Goal: Transaction & Acquisition: Register for event/course

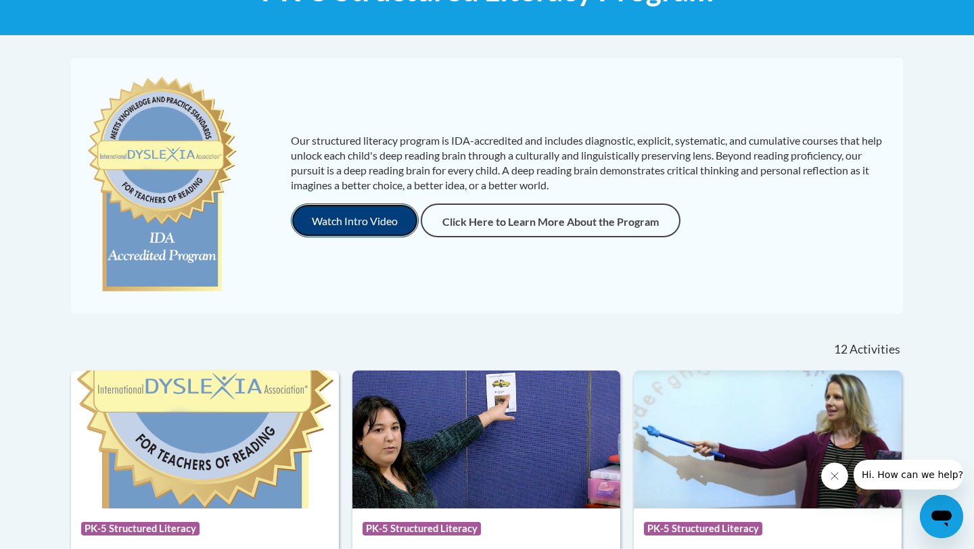
click at [379, 231] on button "Watch Intro Video" at bounding box center [355, 221] width 128 height 34
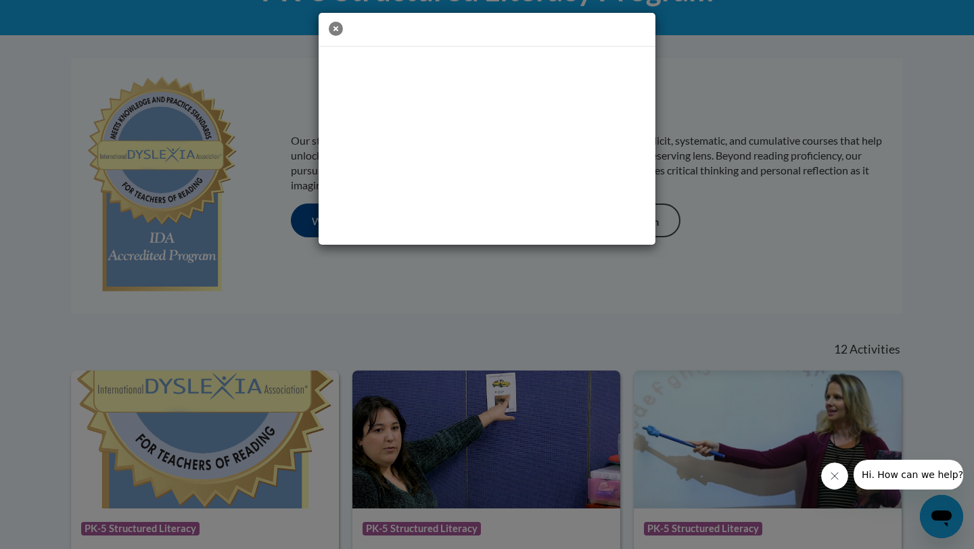
click at [339, 30] on icon "button" at bounding box center [336, 29] width 14 height 14
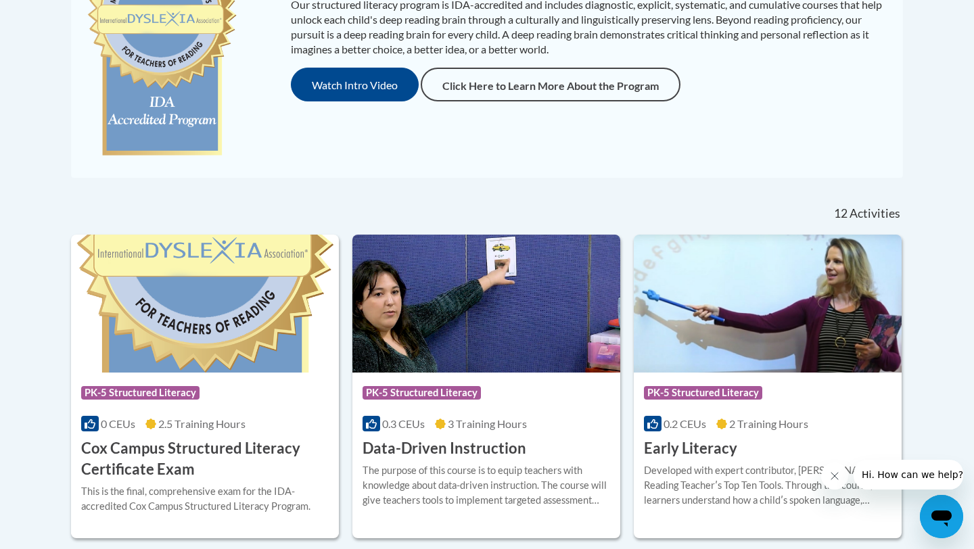
scroll to position [389, 0]
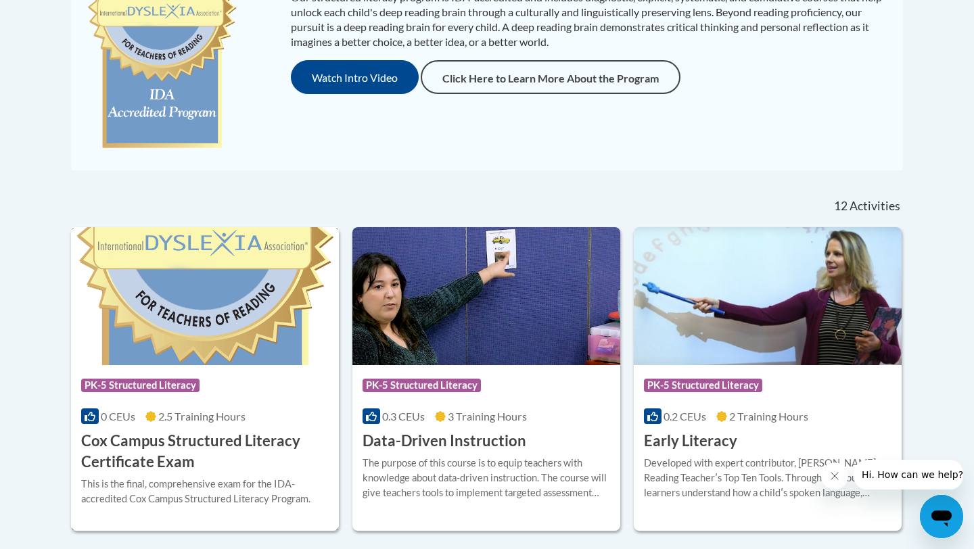
click at [254, 441] on h3 "Cox Campus Structured Literacy Certificate Exam" at bounding box center [204, 452] width 247 height 42
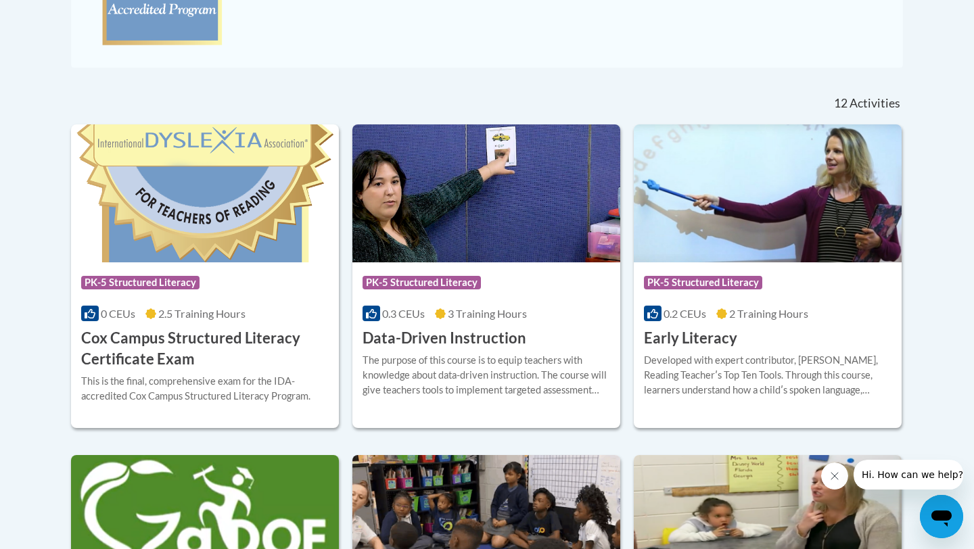
scroll to position [487, 0]
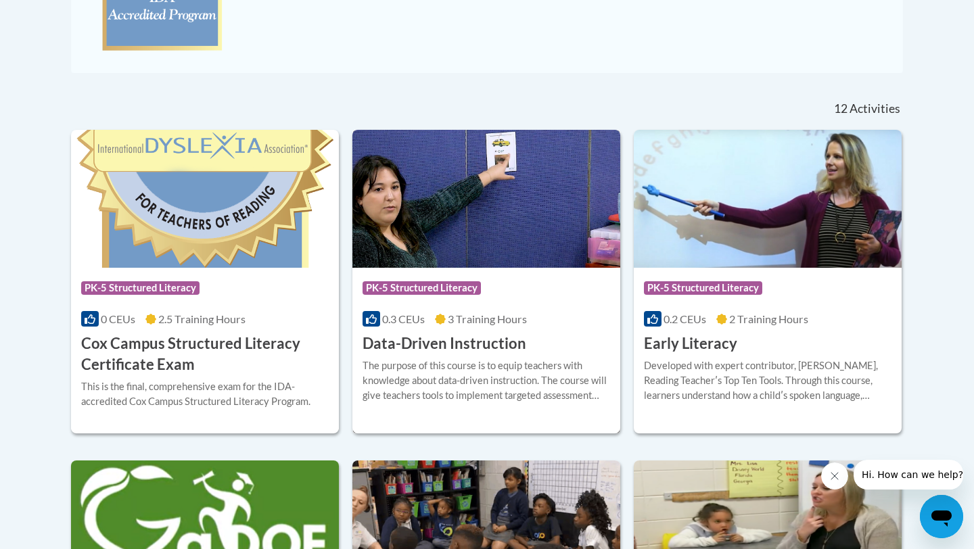
click at [437, 358] on div at bounding box center [485, 358] width 247 height 1
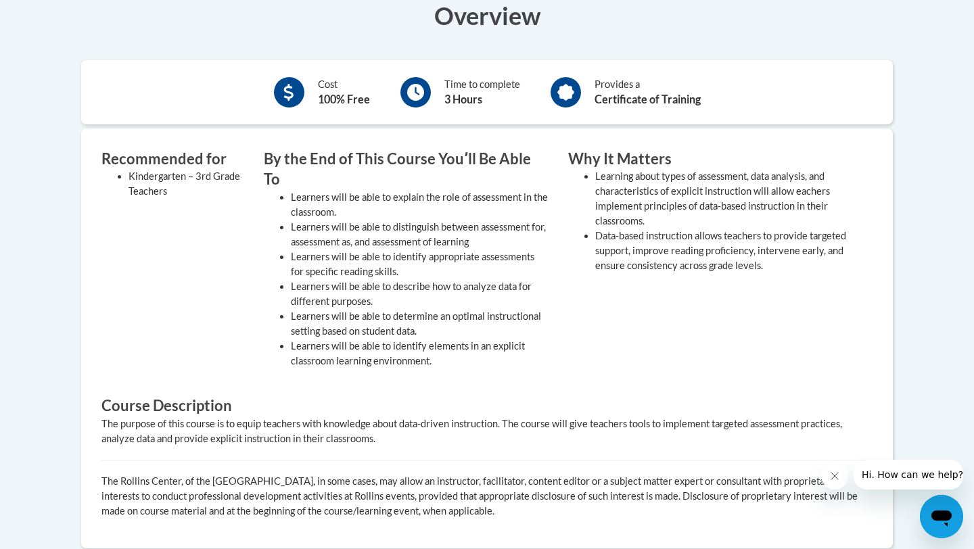
scroll to position [444, 0]
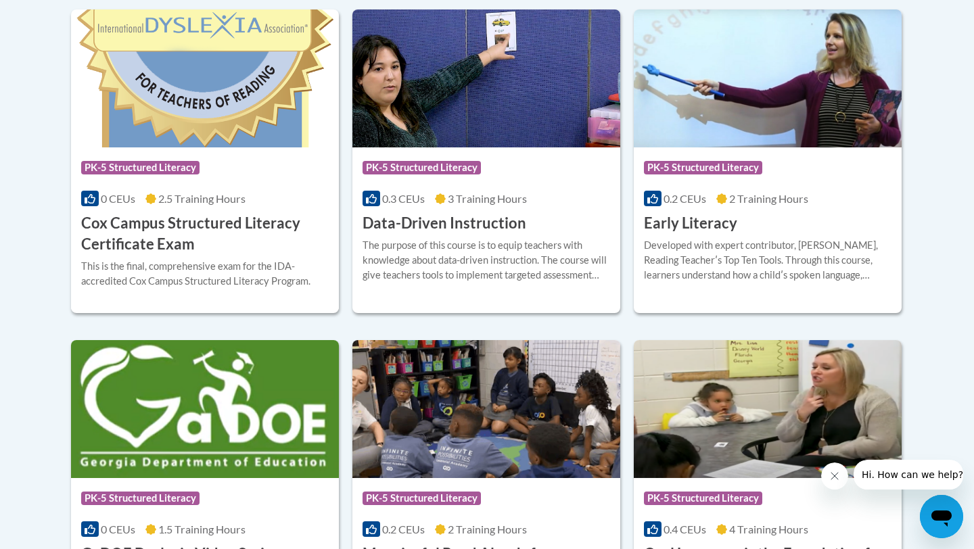
scroll to position [569, 0]
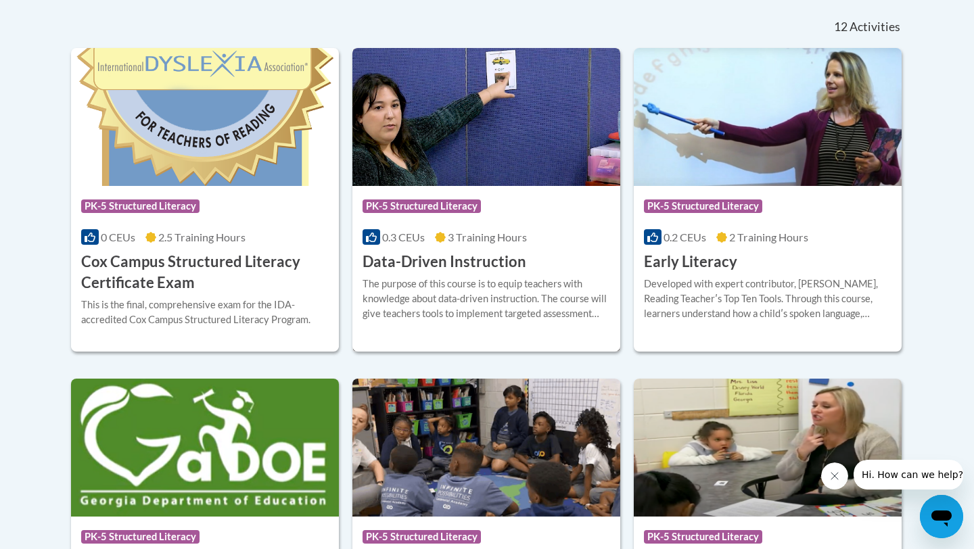
click at [610, 306] on div "More Info Enroll The purpose of this course is to equip teachers with knowledge…" at bounding box center [486, 306] width 268 height 69
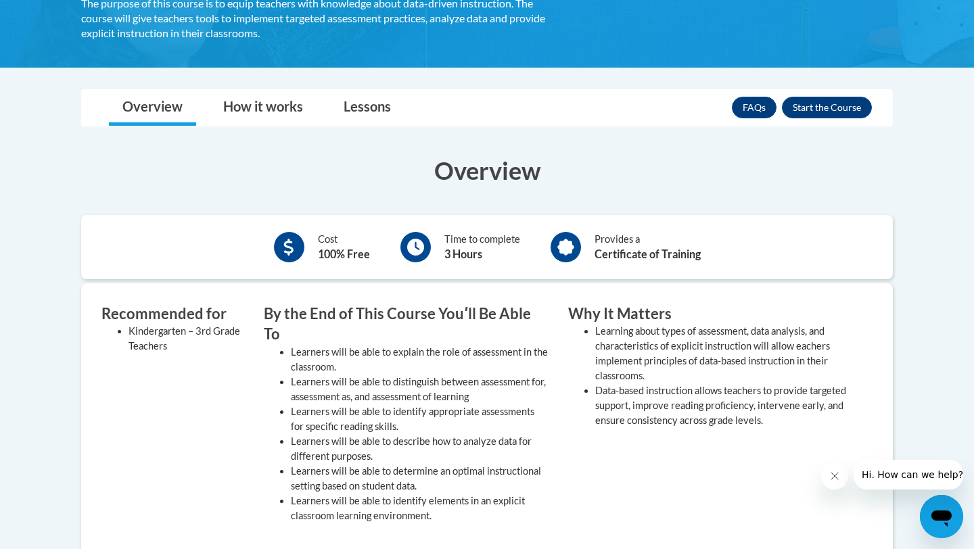
scroll to position [276, 0]
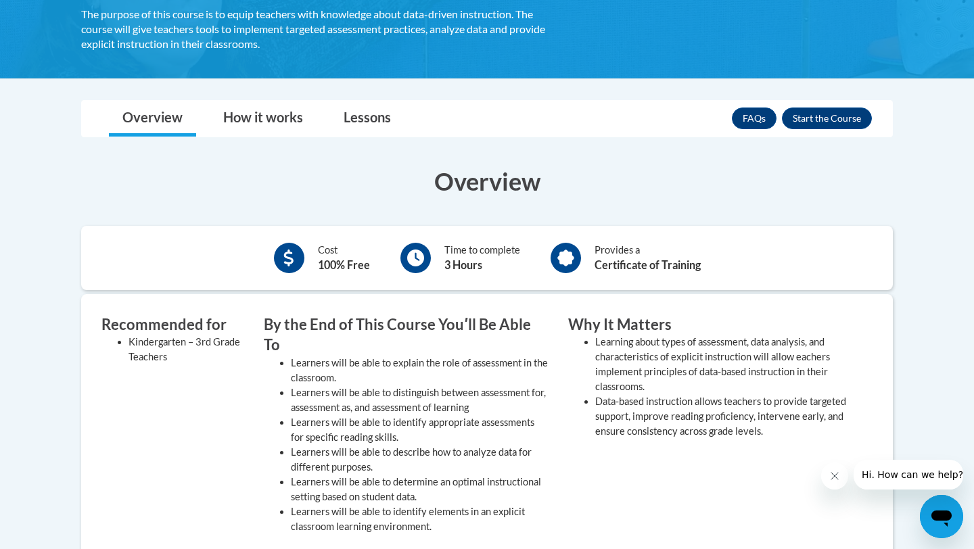
click at [325, 254] on div "Cost 100% Free" at bounding box center [344, 258] width 52 height 30
click at [811, 128] on button "Enroll" at bounding box center [827, 119] width 90 height 22
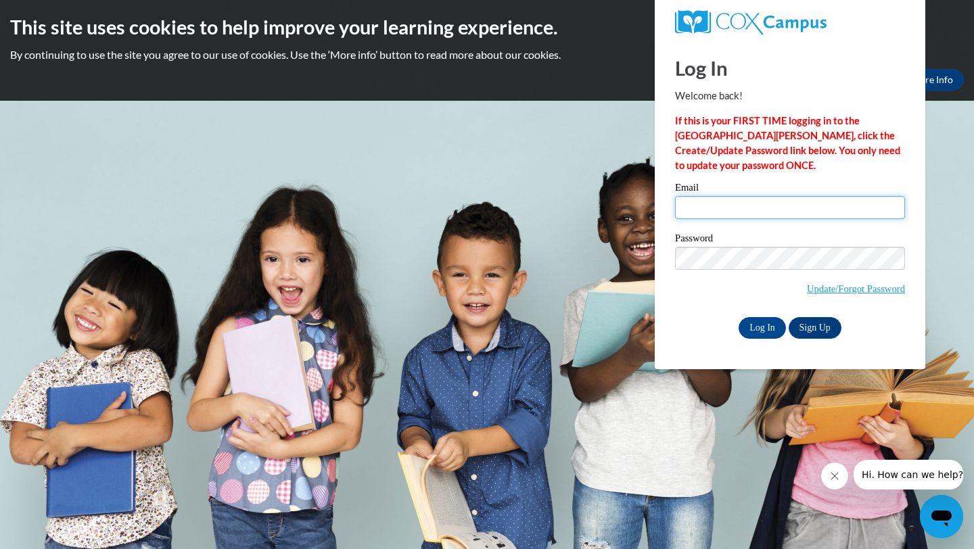
click at [784, 211] on input "Email" at bounding box center [790, 207] width 230 height 23
click at [827, 293] on link "Update/Forgot Password" at bounding box center [856, 288] width 98 height 11
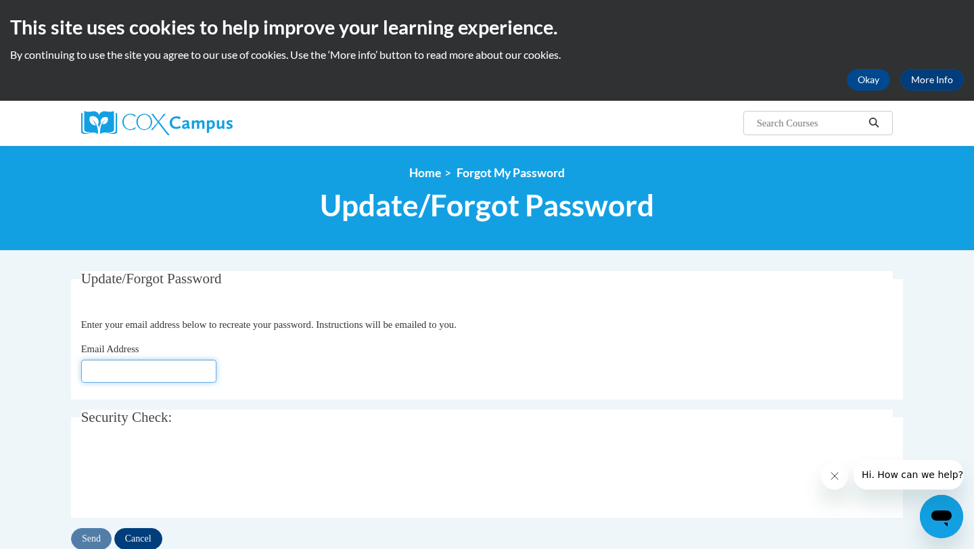
click at [180, 375] on input "Email Address" at bounding box center [148, 371] width 135 height 23
type input "[EMAIL_ADDRESS][DOMAIN_NAME]"
click at [97, 538] on input "Send" at bounding box center [91, 539] width 41 height 22
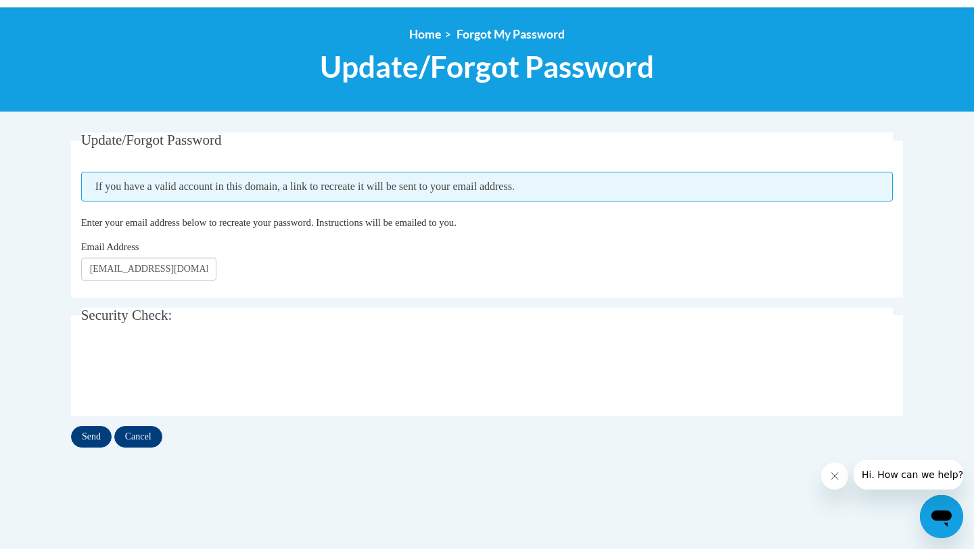
scroll to position [137, 0]
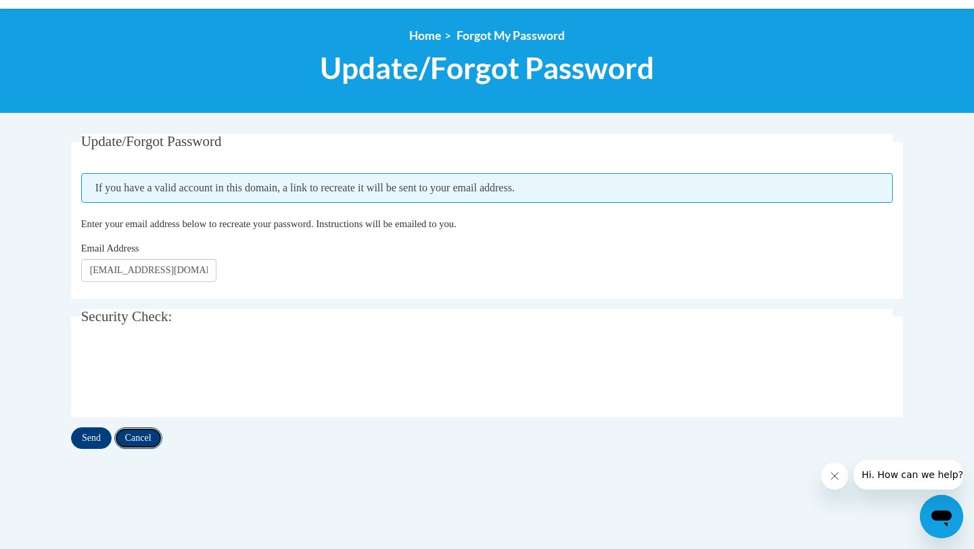
click at [144, 437] on input "Cancel" at bounding box center [138, 438] width 48 height 22
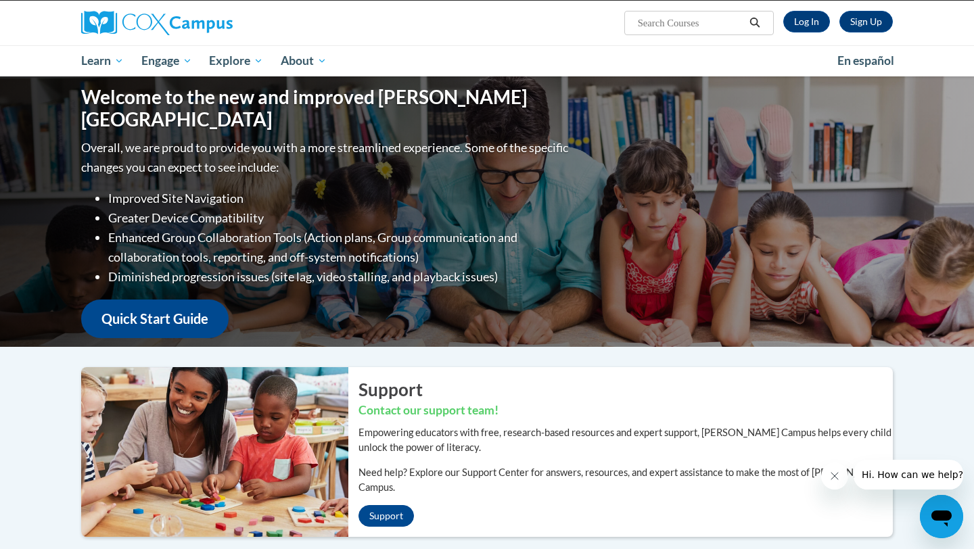
scroll to position [139, 0]
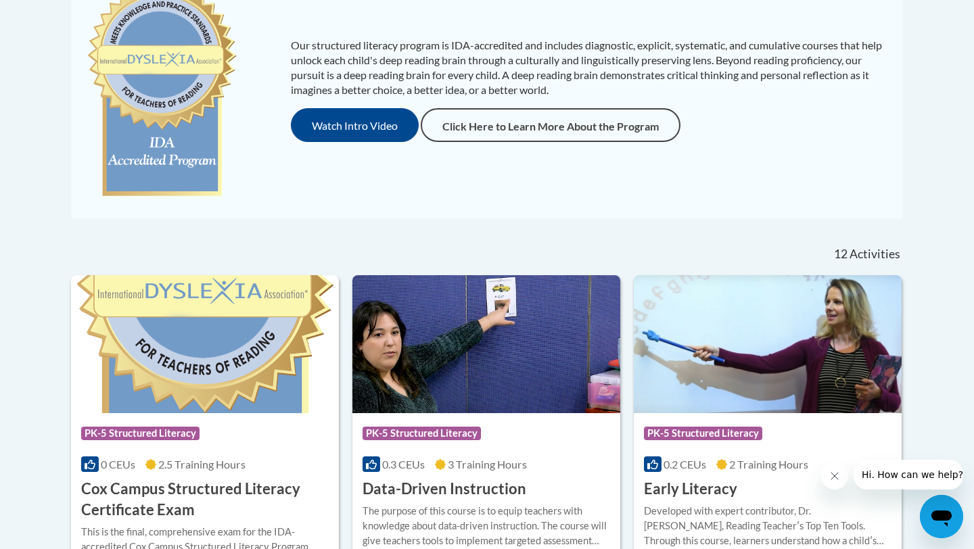
scroll to position [346, 0]
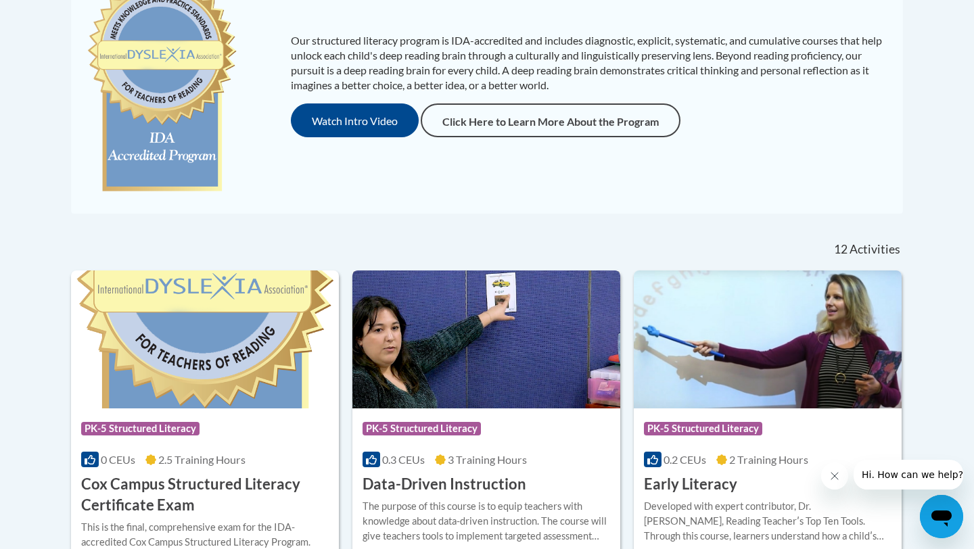
click at [571, 463] on div "0.3 CEUs 3 Training Hours" at bounding box center [485, 459] width 247 height 15
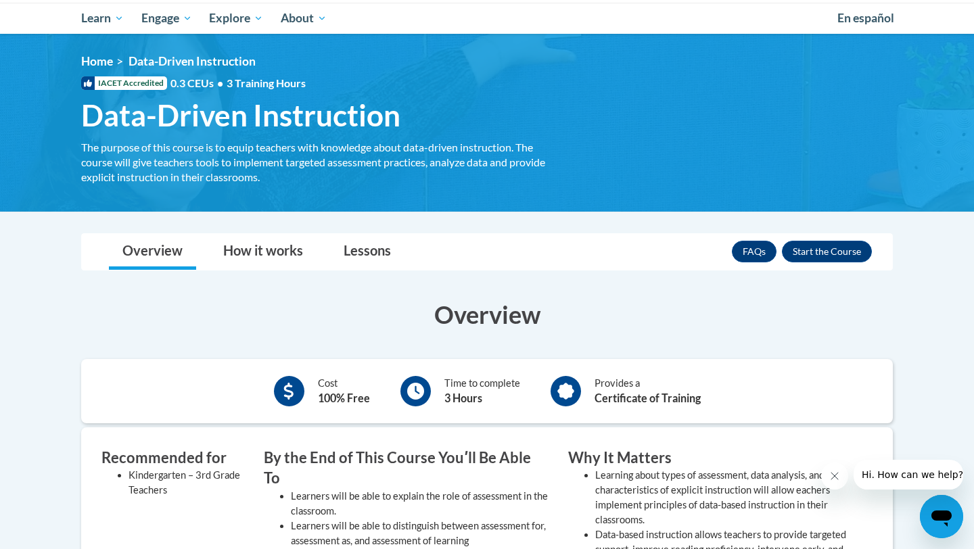
scroll to position [151, 0]
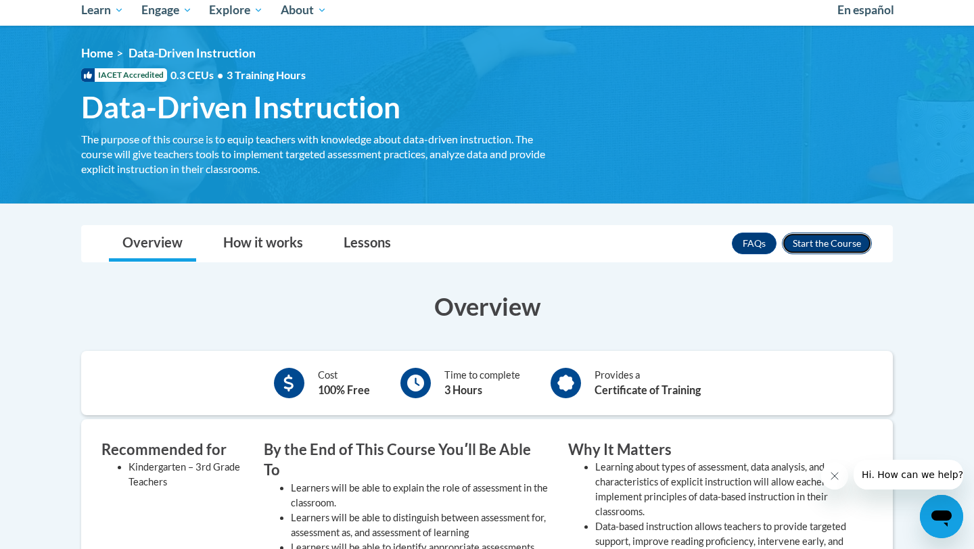
click at [830, 249] on button "Enroll" at bounding box center [827, 244] width 90 height 22
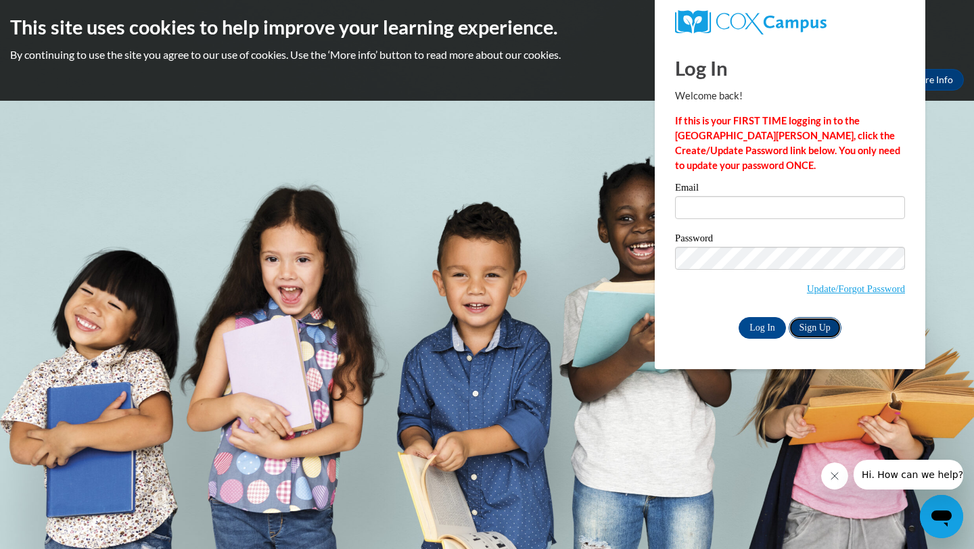
click at [823, 329] on link "Sign Up" at bounding box center [814, 328] width 53 height 22
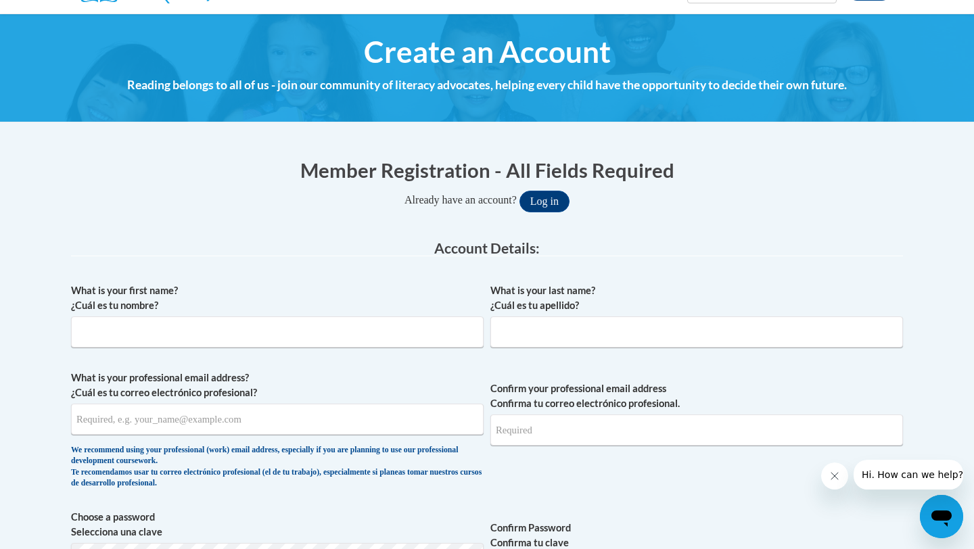
scroll to position [137, 0]
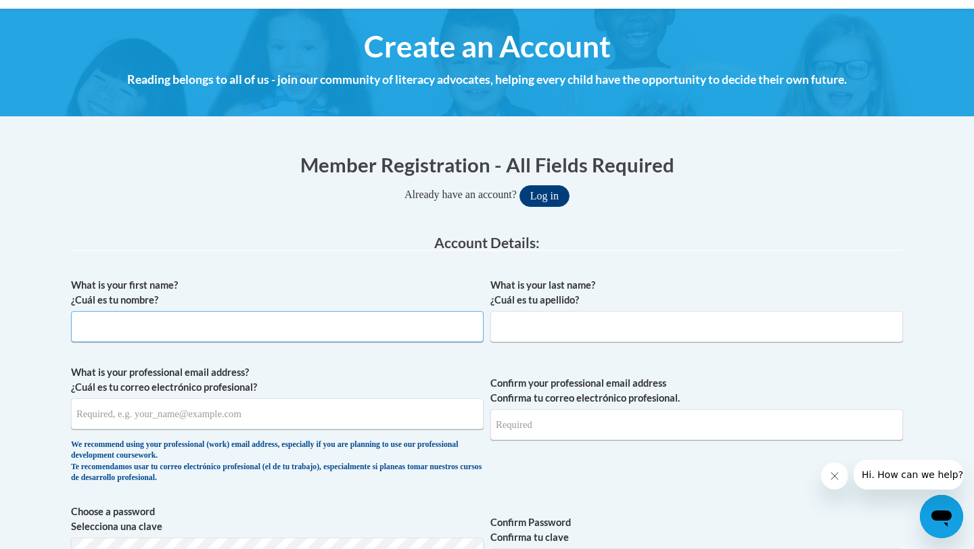
click at [280, 324] on input "What is your first name? ¿Cuál es tu nombre?" at bounding box center [277, 326] width 412 height 31
type input "Jamaya"
click at [518, 329] on input "What is your last name? ¿Cuál es tu apellido?" at bounding box center [696, 326] width 412 height 31
type input "Powell"
click at [368, 417] on input "What is your professional email address? ¿Cuál es tu correo electrónico profesi…" at bounding box center [277, 413] width 412 height 31
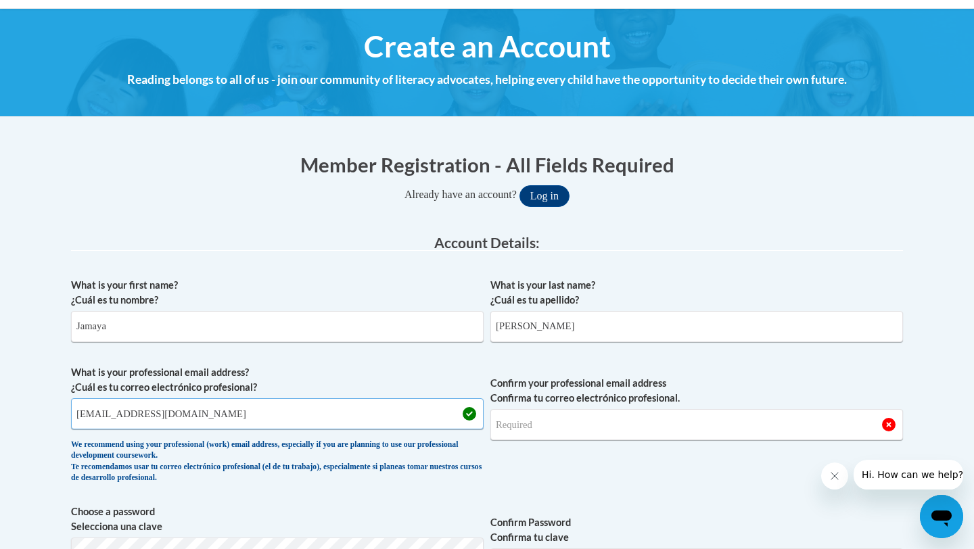
type input "jpowell@atlantaclassical.org"
click at [602, 428] on input "Confirm your professional email address Confirma tu correo electrónico profesio…" at bounding box center [696, 424] width 412 height 31
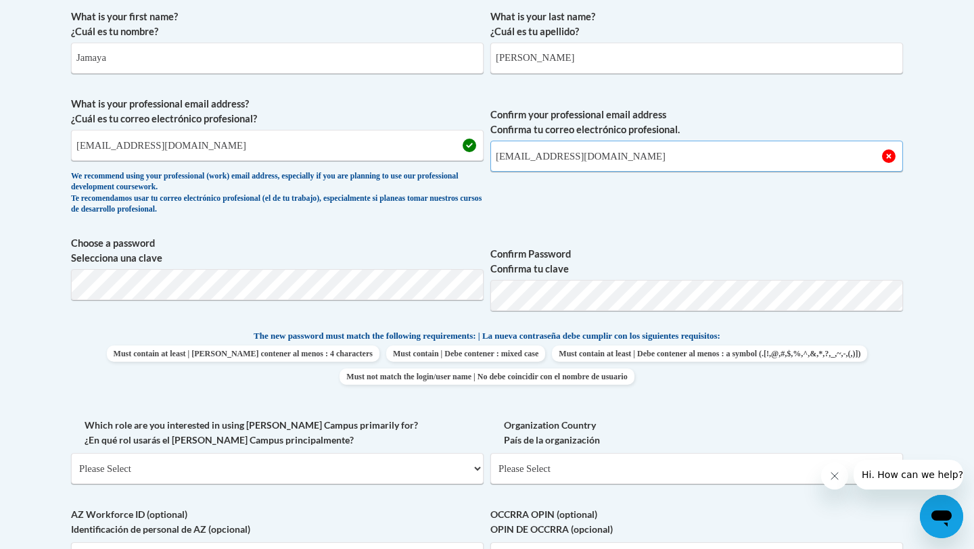
scroll to position [417, 0]
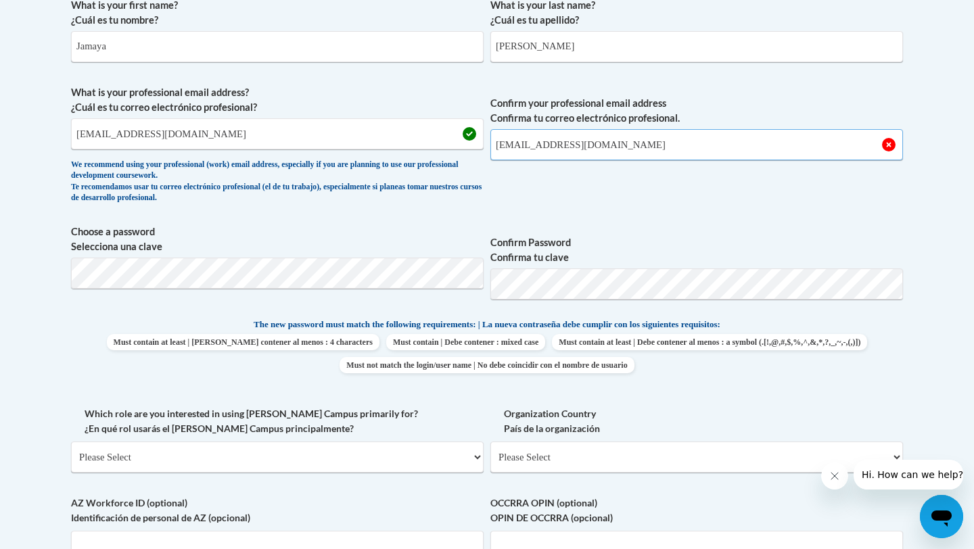
type input "[EMAIL_ADDRESS][DOMAIN_NAME]"
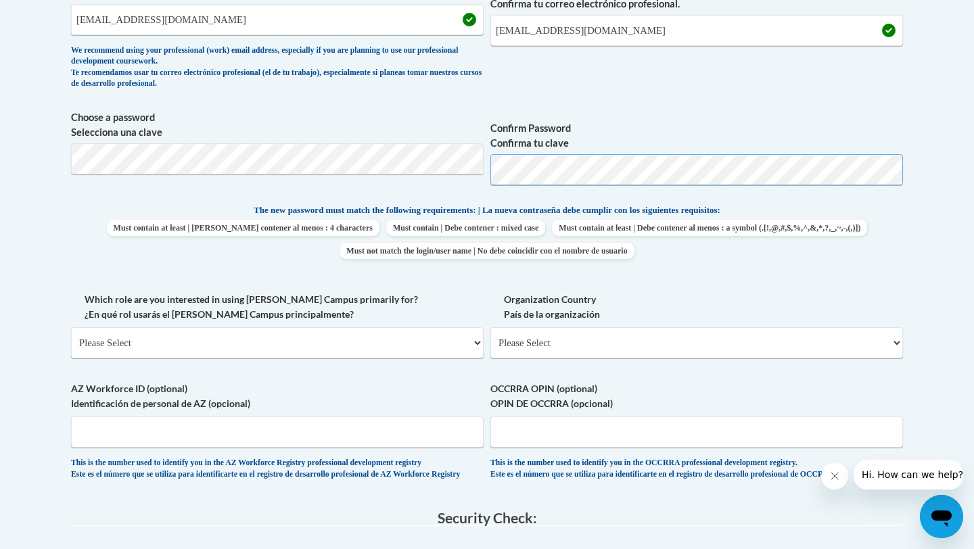
scroll to position [550, 0]
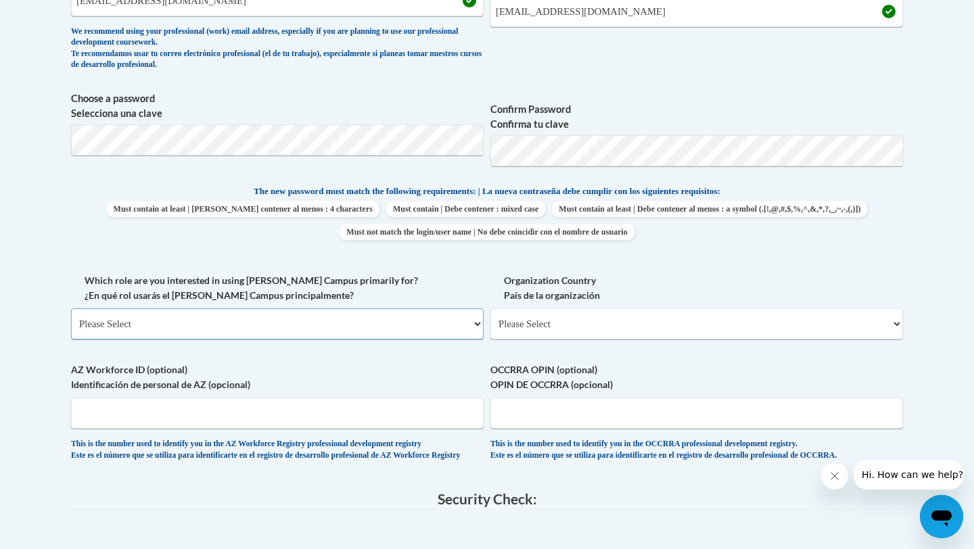
click at [359, 317] on select "Please Select College/University | Colegio/Universidad Community/Nonprofit Part…" at bounding box center [277, 323] width 412 height 31
select select "fbf2d438-af2f-41f8-98f1-81c410e29de3"
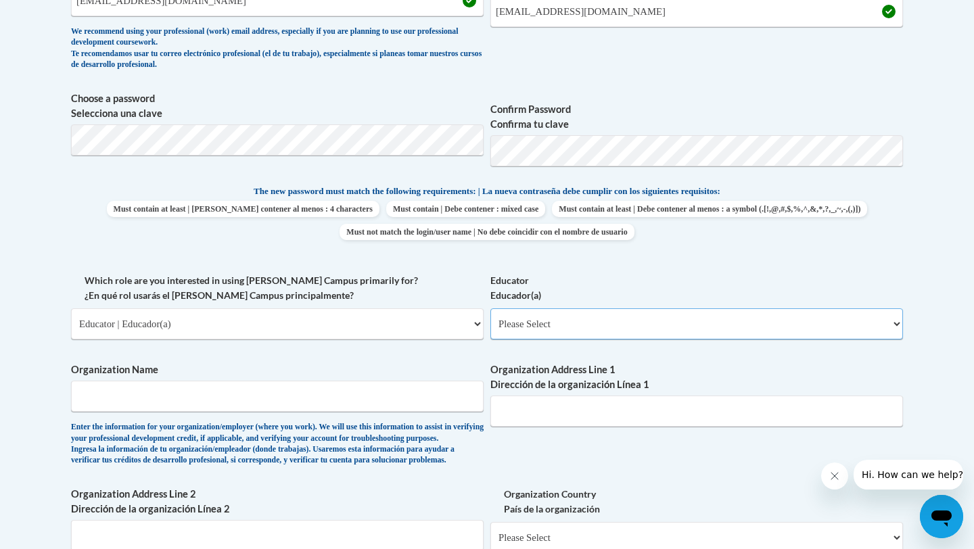
click at [533, 327] on select "Please Select Early Learning/Daycare Teacher/Family Home Care Provider | Maestr…" at bounding box center [696, 323] width 412 height 31
select select "8e40623d-54d0-45cd-9f92-5df65cd3f8cf"
click at [396, 405] on input "Organization Name" at bounding box center [277, 396] width 412 height 31
type input "Atlanta Classical Academy"
click at [635, 405] on input "Organization Address Line 1 Dirección de la organización Línea 1" at bounding box center [696, 411] width 412 height 31
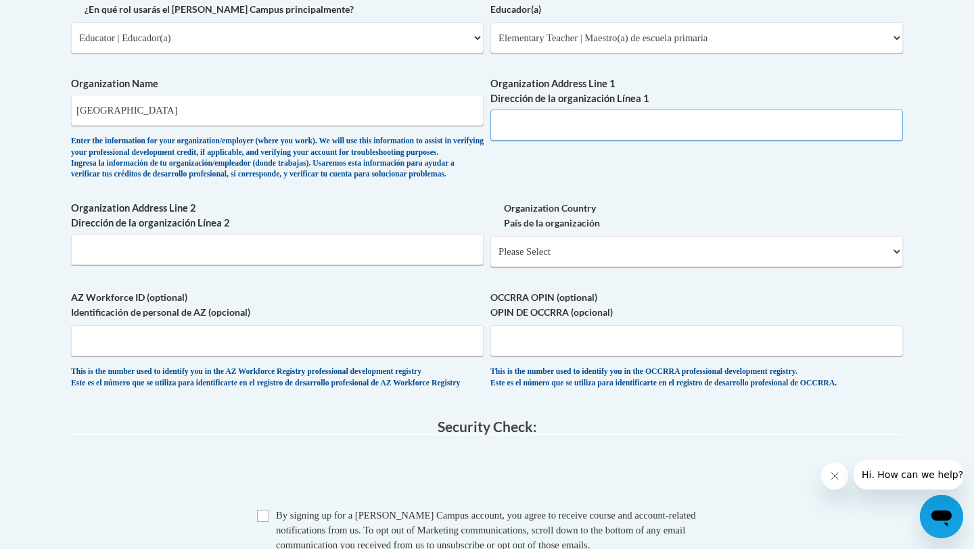
scroll to position [832, 0]
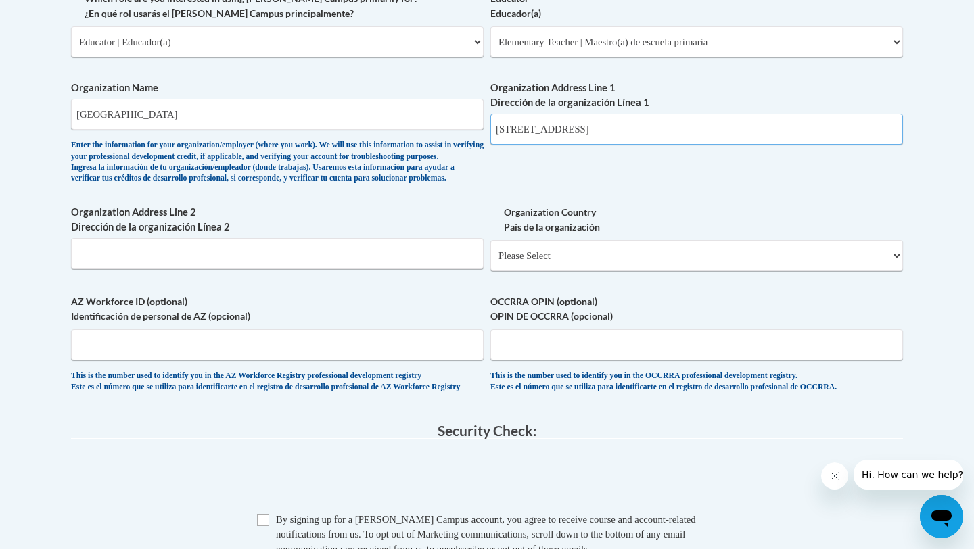
type input "3260 Northside Dr NW"
click at [578, 266] on select "Please Select United States | Estados Unidos Outside of the United States | Fue…" at bounding box center [696, 255] width 412 height 31
select select "ad49bcad-a171-4b2e-b99c-48b446064914"
select select
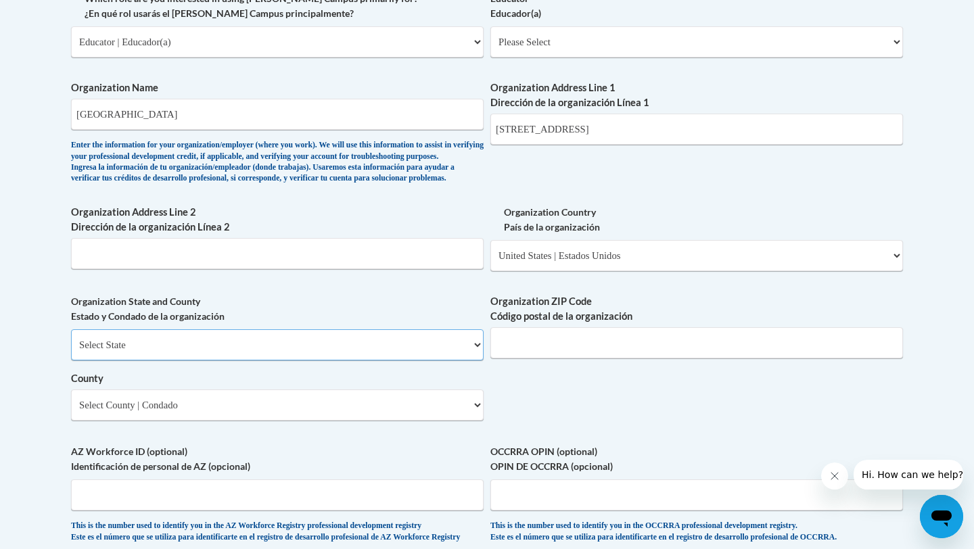
click at [394, 360] on select "Select State Alabama Alaska Arizona Arkansas California Colorado Connecticut De…" at bounding box center [277, 344] width 412 height 31
select select "Georgia"
click at [511, 358] on input "Organization ZIP Code Código postal de la organización" at bounding box center [696, 342] width 412 height 31
type input "30305"
click at [365, 421] on select "Select County Appling Atkinson Bacon Baker Baldwin Banks Barrow Bartow Ben Hill…" at bounding box center [277, 404] width 412 height 31
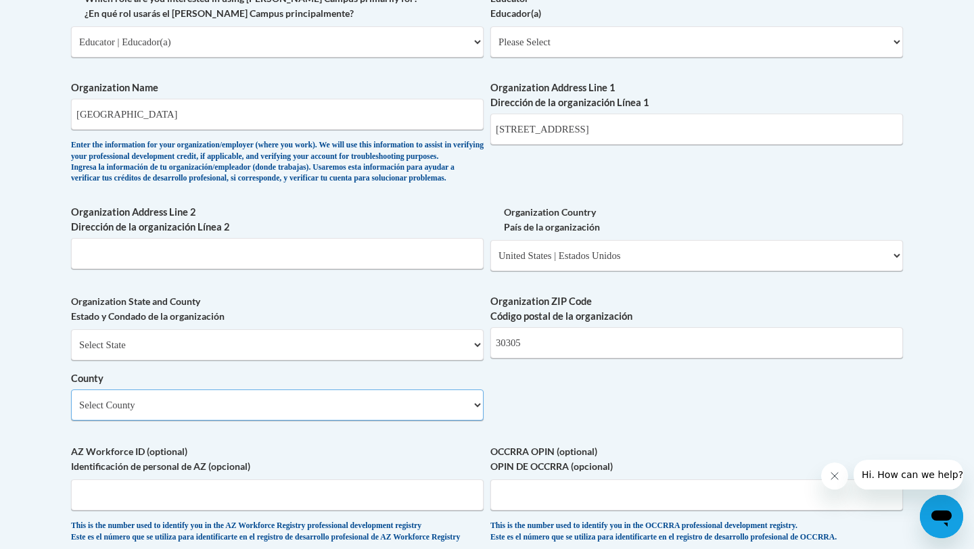
select select "Fulton"
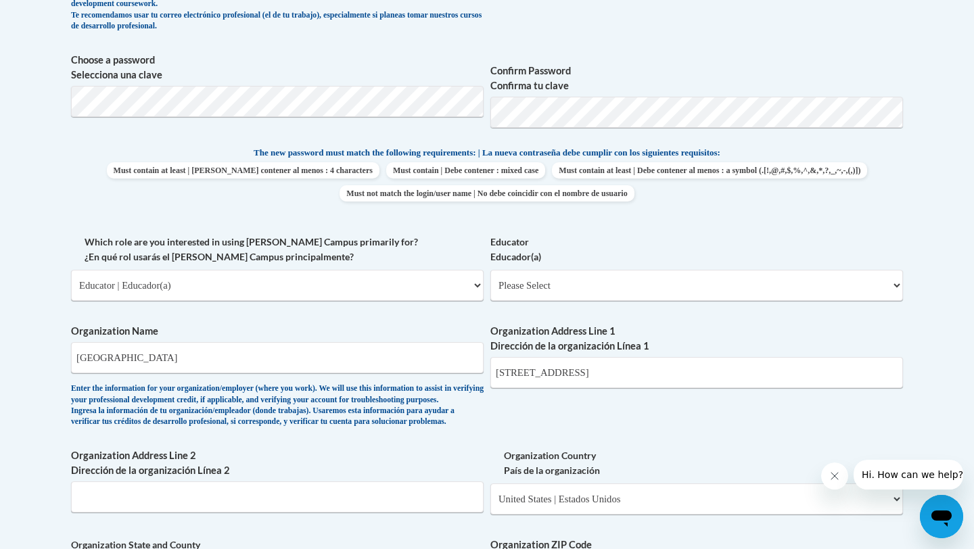
scroll to position [588, 0]
click at [506, 289] on select "Please Select Early Learning/Daycare Teacher/Family Home Care Provider | Maestr…" at bounding box center [696, 285] width 412 height 31
select select "8e40623d-54d0-45cd-9f92-5df65cd3f8cf"
select select "null"
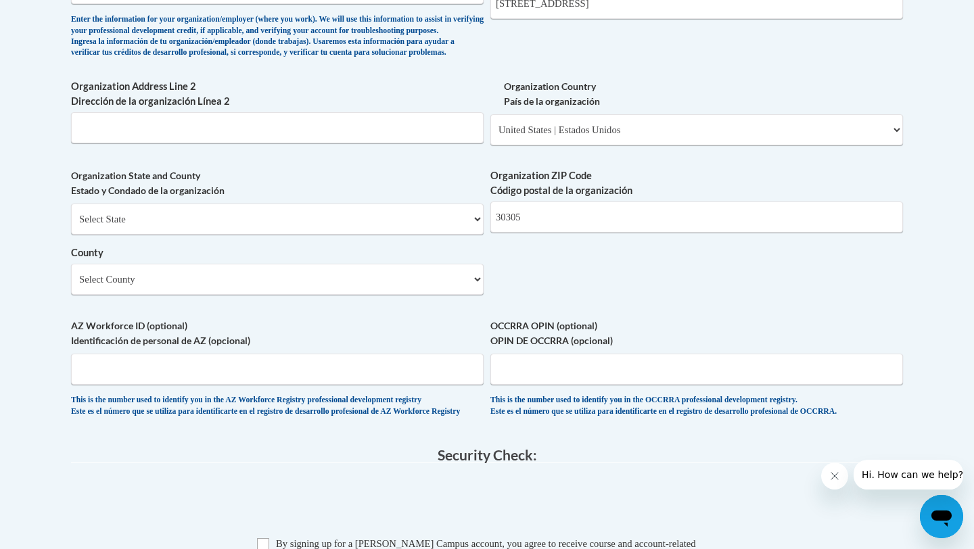
scroll to position [956, 0]
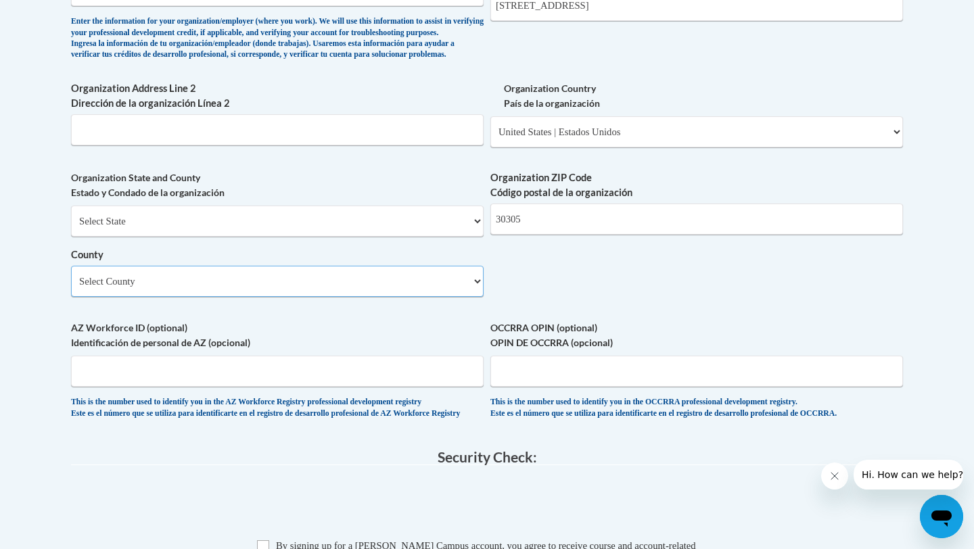
click at [382, 297] on select "Select County Appling Atkinson Bacon Baker Baldwin Banks Barrow Bartow Ben Hill…" at bounding box center [277, 281] width 412 height 31
select select "Fulton"
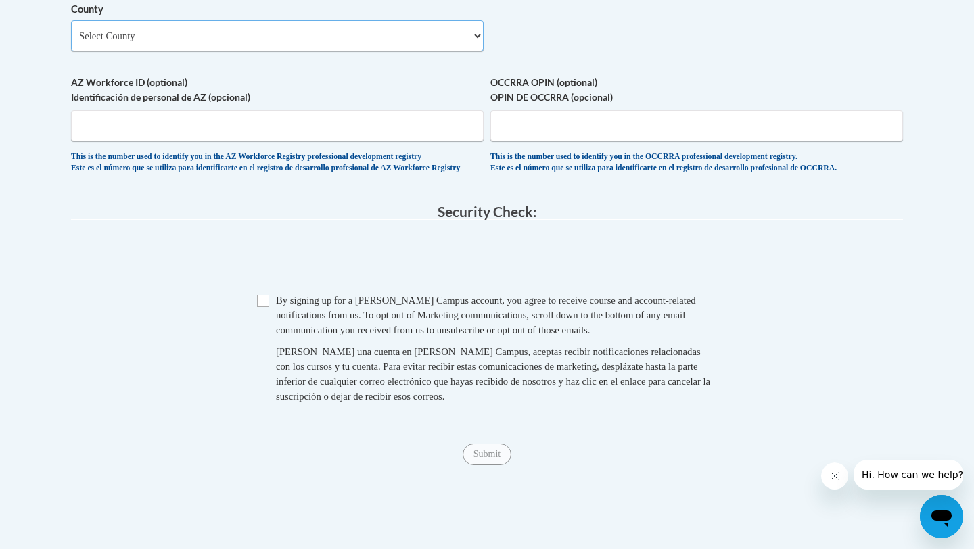
scroll to position [1230, 0]
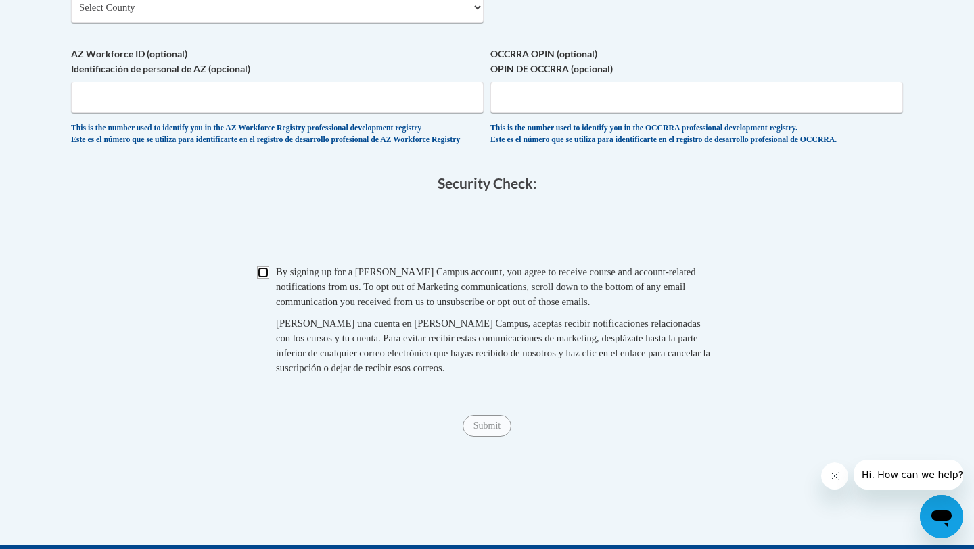
click at [266, 279] on input "Checkbox" at bounding box center [263, 272] width 12 height 12
checkbox input "true"
click at [498, 437] on input "Submit" at bounding box center [486, 426] width 49 height 22
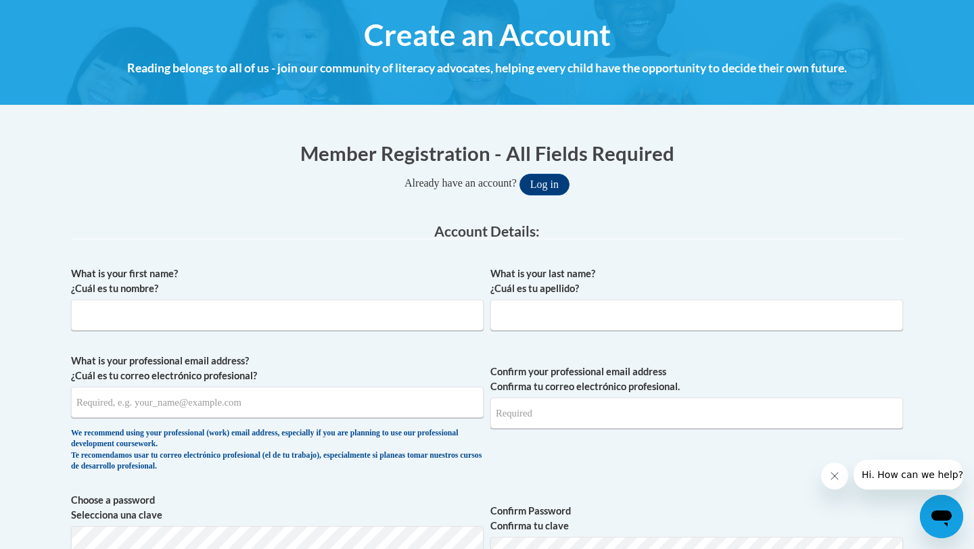
scroll to position [152, 0]
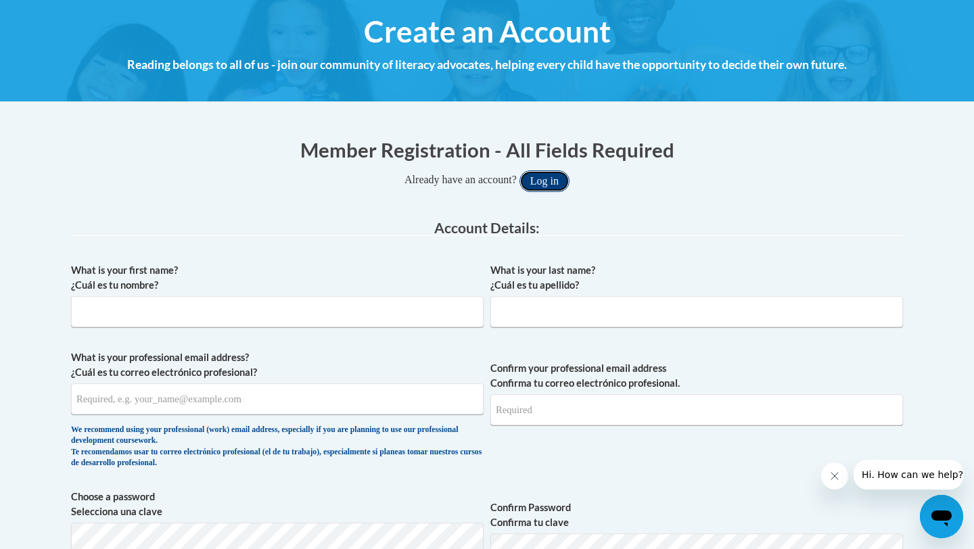
click at [552, 183] on button "Log in" at bounding box center [544, 181] width 50 height 22
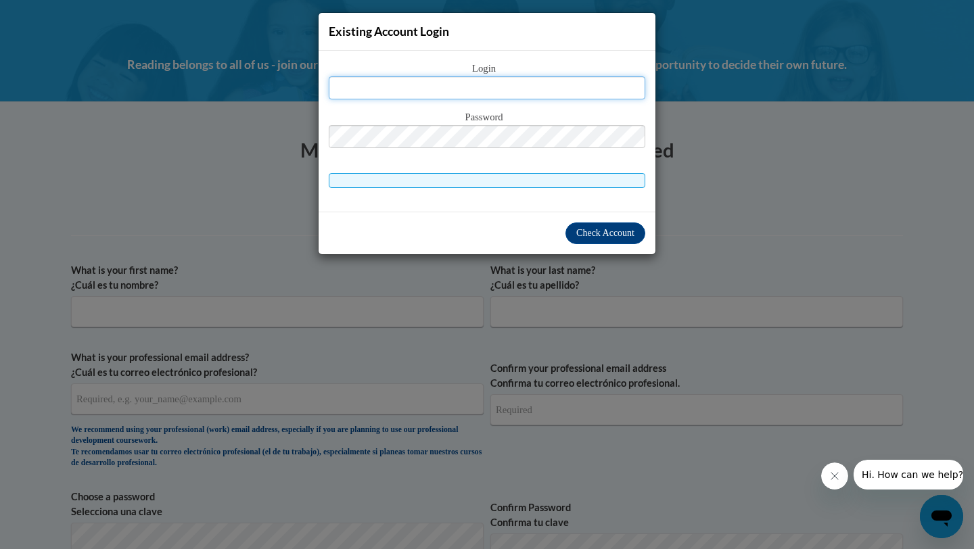
click at [521, 94] on input "text" at bounding box center [487, 87] width 316 height 23
click at [711, 227] on div "Existing Account Login Login Password" at bounding box center [487, 274] width 974 height 549
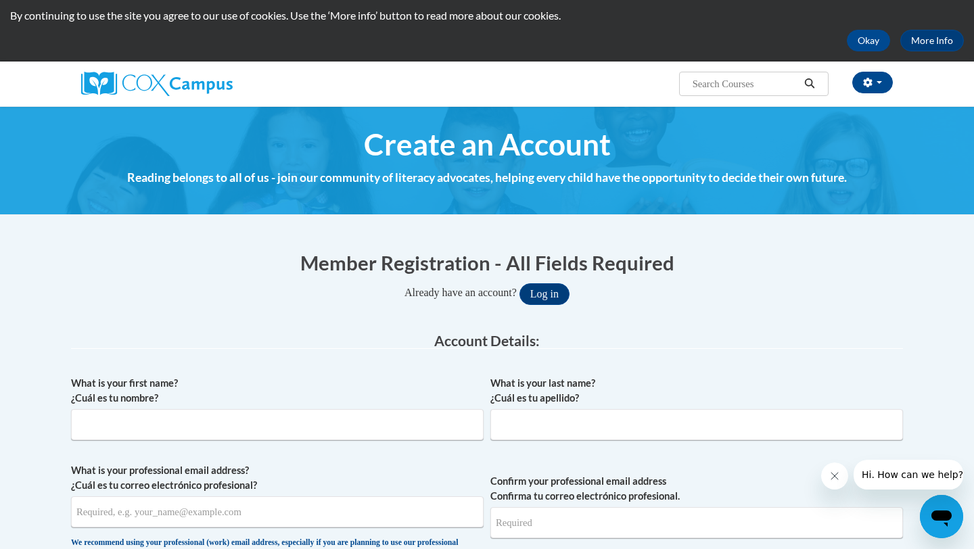
scroll to position [0, 0]
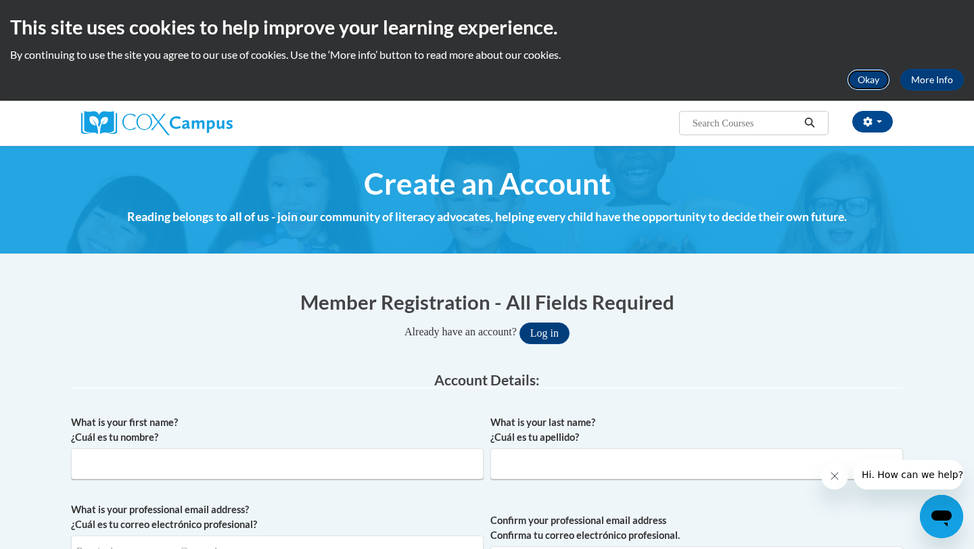
click at [872, 82] on button "Okay" at bounding box center [868, 80] width 43 height 22
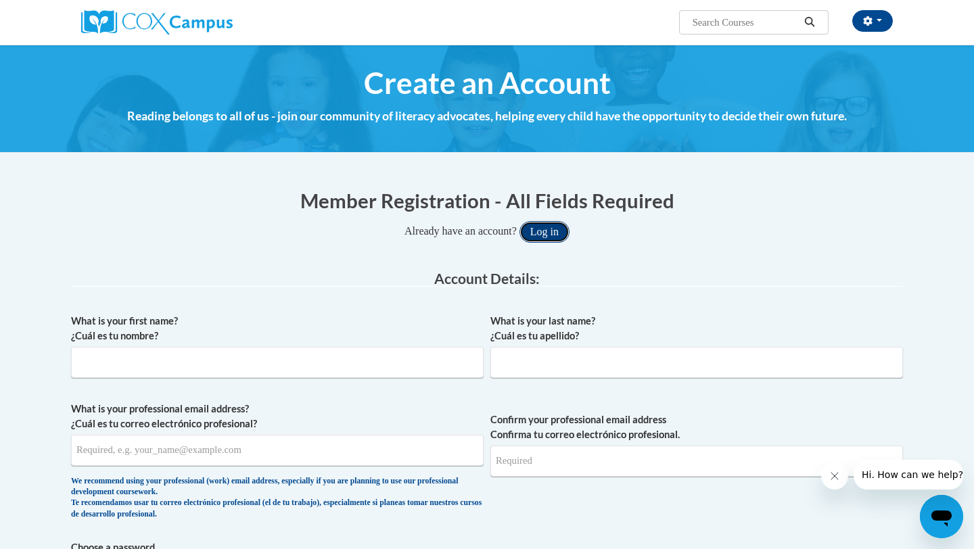
click at [550, 236] on button "Log in" at bounding box center [544, 232] width 50 height 22
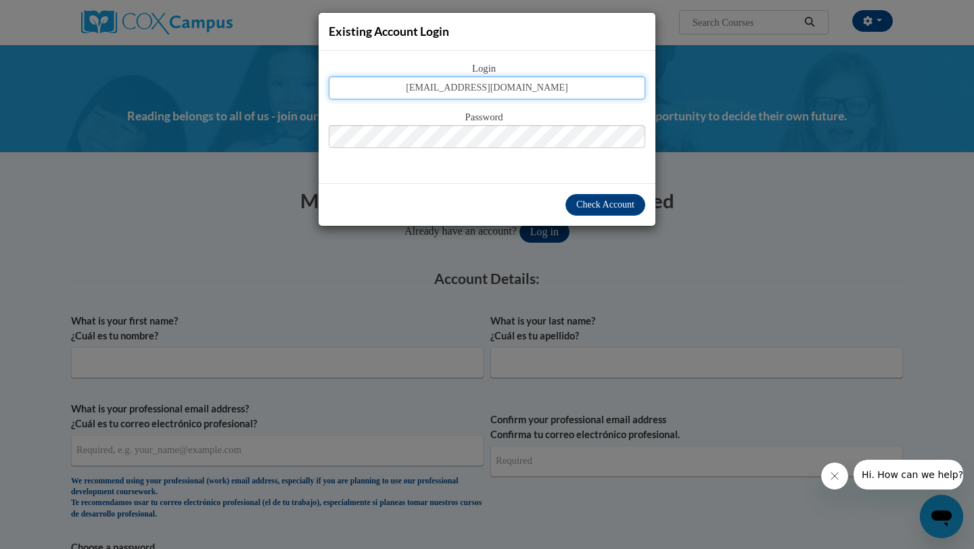
type input "jpowell@atlantaclassical.org"
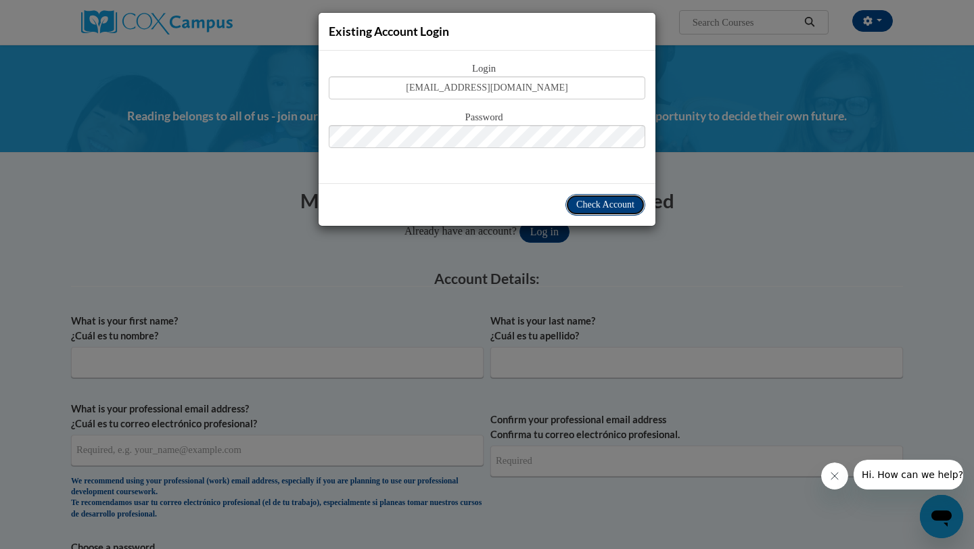
click at [612, 211] on button "Check Account" at bounding box center [605, 205] width 80 height 22
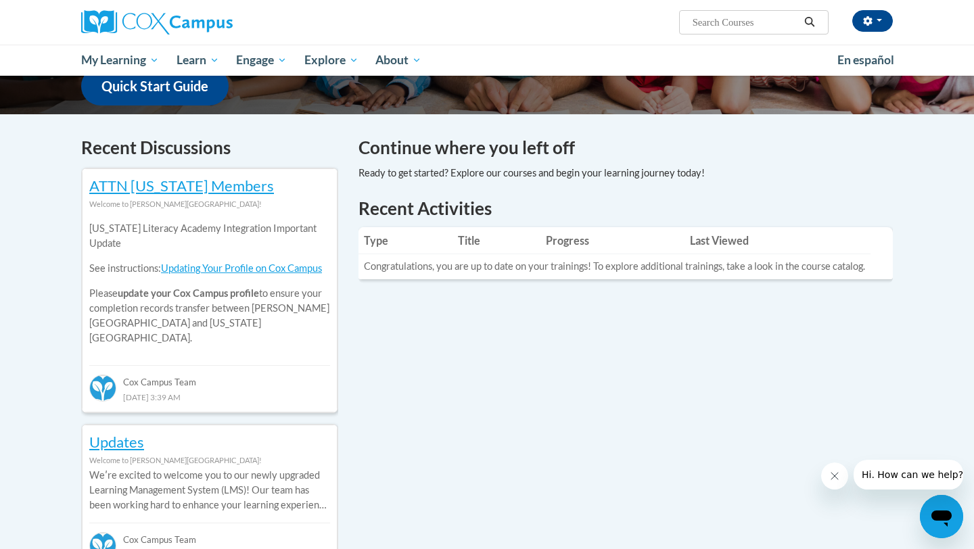
scroll to position [364, 0]
